Goal: Task Accomplishment & Management: Manage account settings

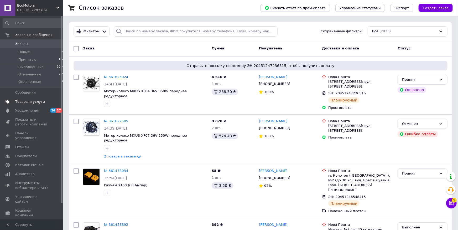
click at [47, 99] on link "Товары и услуги" at bounding box center [33, 101] width 67 height 9
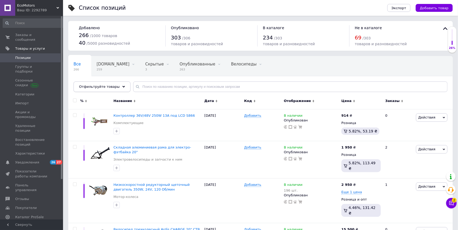
click at [114, 85] on div "Отфильтруйте товары" at bounding box center [101, 86] width 57 height 10
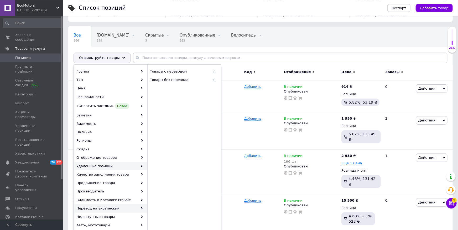
scroll to position [29, 0]
click at [142, 70] on icon at bounding box center [142, 71] width 2 height 2
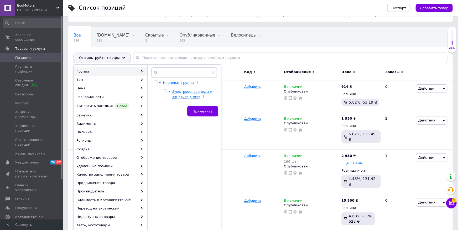
click at [166, 91] on input "checkbox" at bounding box center [164, 90] width 3 height 3
click at [165, 91] on input "checkbox" at bounding box center [164, 90] width 3 height 3
checkbox input "false"
click at [168, 92] on div at bounding box center [165, 94] width 5 height 10
click at [168, 92] on icon at bounding box center [169, 92] width 2 height 2
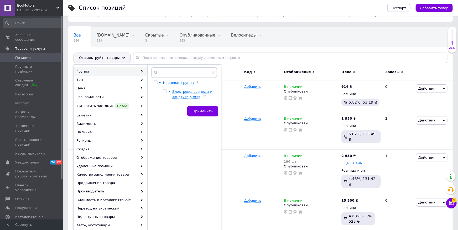
click at [153, 97] on div "Корневая группа 6 Электровелосипеды и запчасти к ним" at bounding box center [183, 89] width 65 height 18
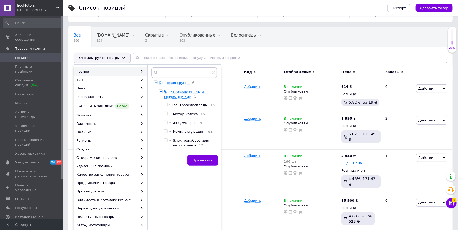
click at [167, 104] on input "checkbox" at bounding box center [165, 104] width 3 height 3
checkbox input "true"
click at [201, 162] on span "Применить" at bounding box center [203, 160] width 20 height 4
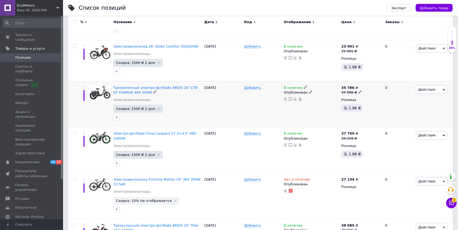
scroll to position [202, 0]
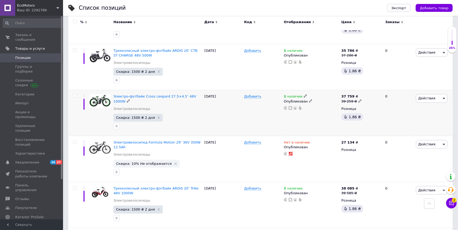
click at [296, 94] on span "В наличии" at bounding box center [293, 97] width 19 height 6
click at [322, 88] on span "В наличии" at bounding box center [334, 90] width 50 height 10
click at [324, 97] on li "Нет в наличии" at bounding box center [335, 100] width 50 height 7
click at [233, 110] on div "[DATE]" at bounding box center [223, 113] width 40 height 46
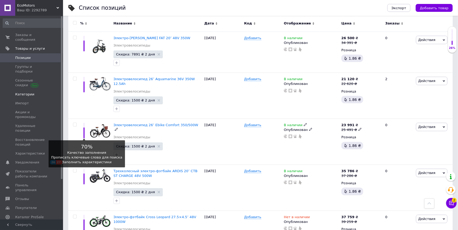
scroll to position [0, 0]
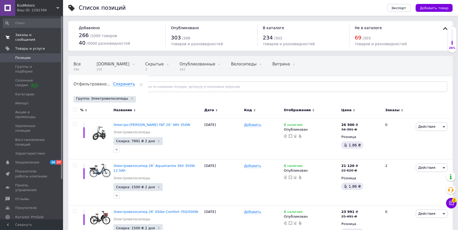
click at [22, 37] on span "Заказы и сообщения" at bounding box center [31, 37] width 33 height 9
